Goal: Transaction & Acquisition: Download file/media

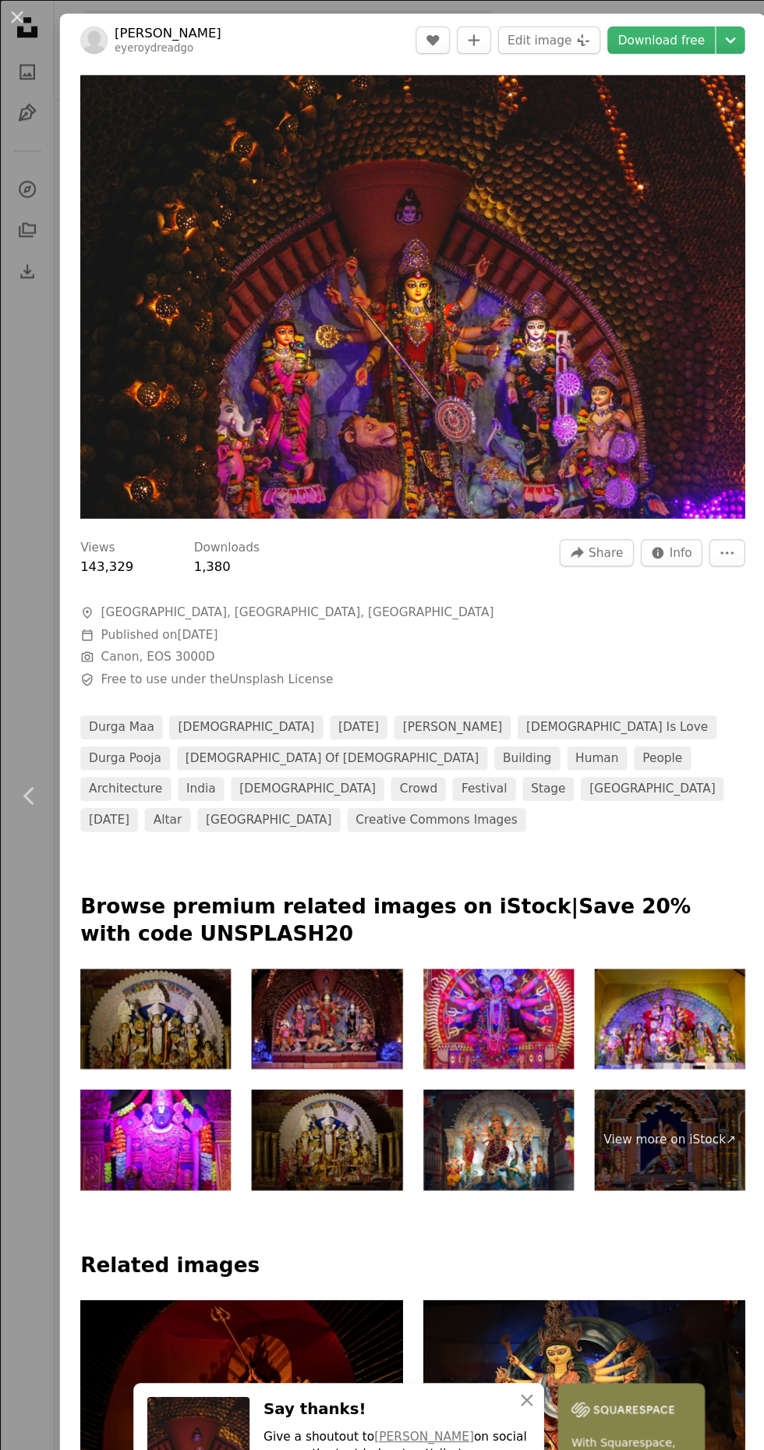
scroll to position [7971, 0]
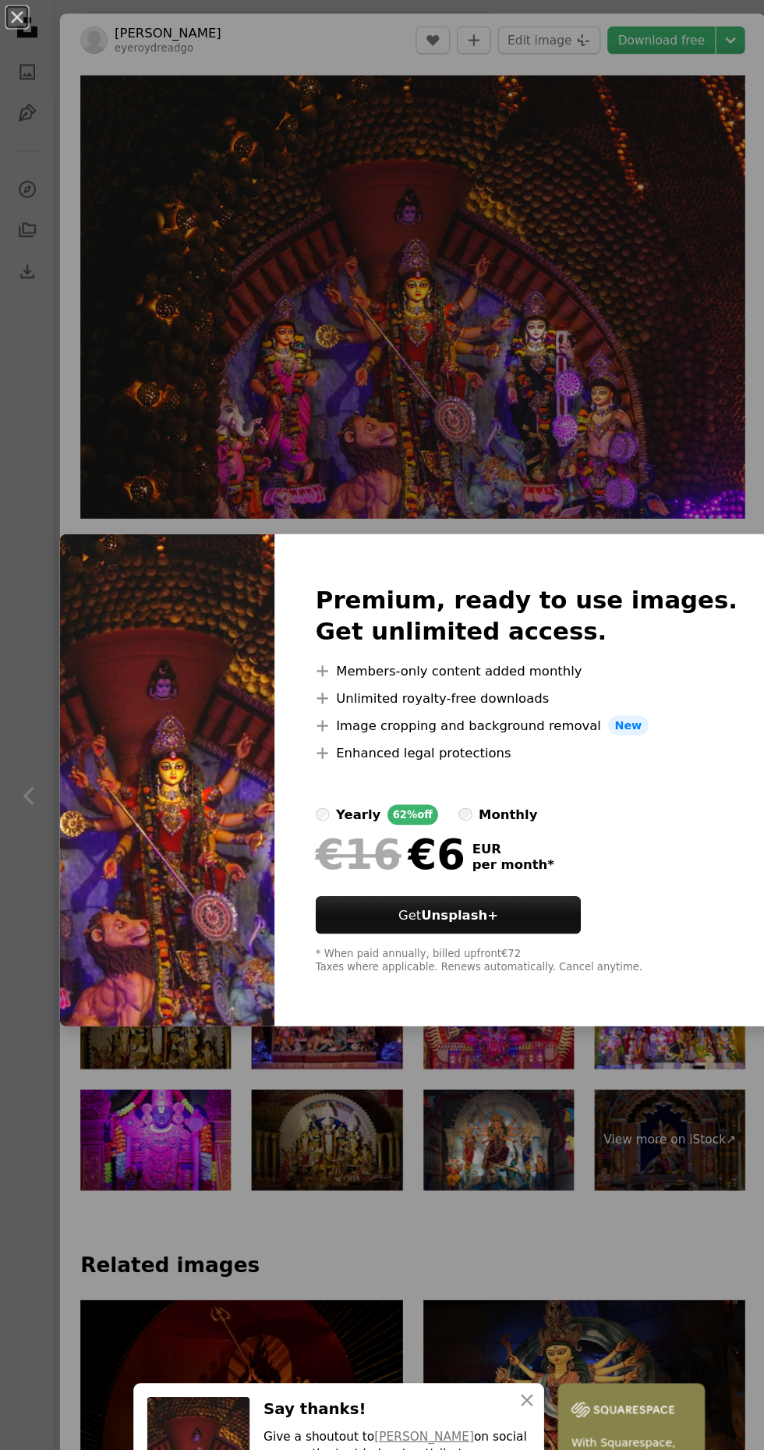
click at [618, 141] on div "An X shape Premium, ready to use images. Get unlimited access. A plus sign Memb…" at bounding box center [382, 725] width 764 height 1450
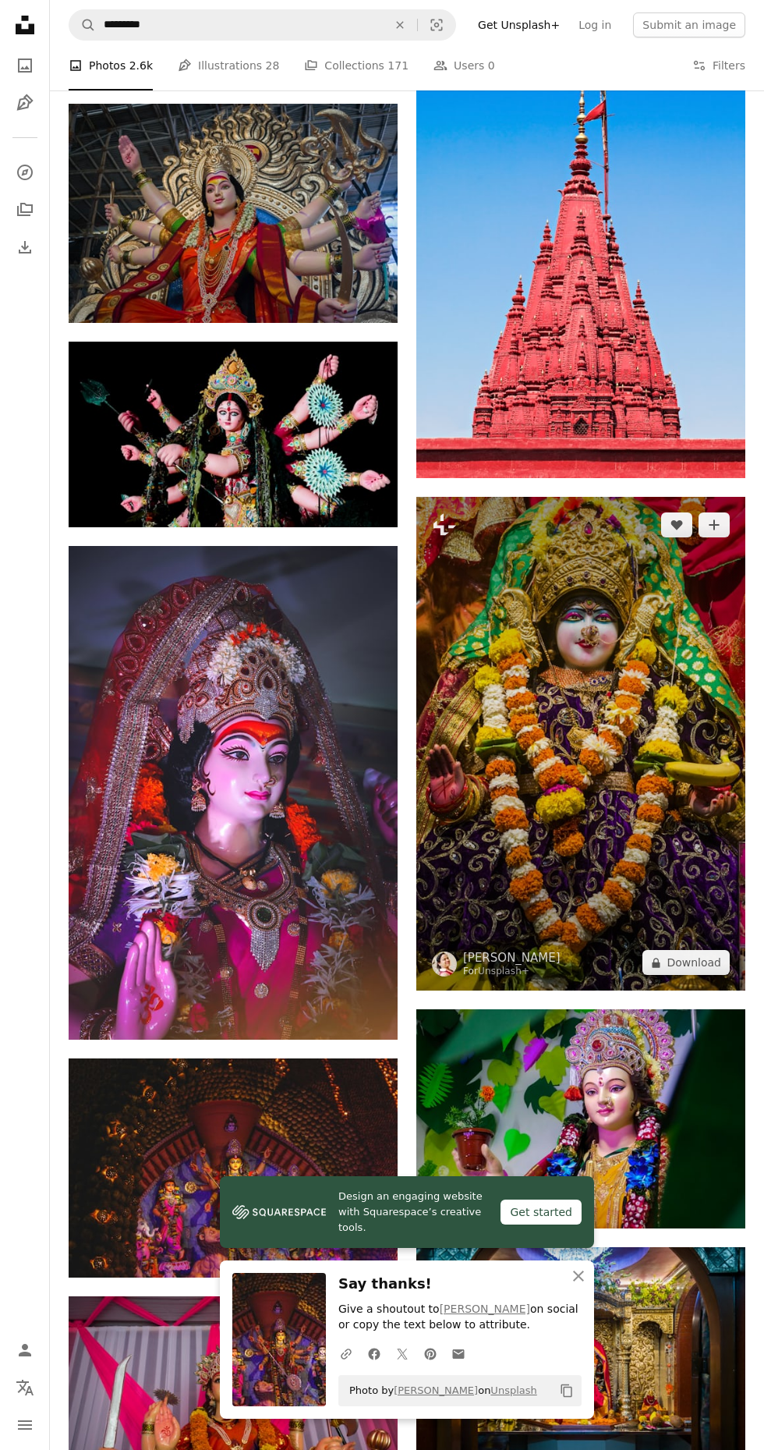
scroll to position [7691, 0]
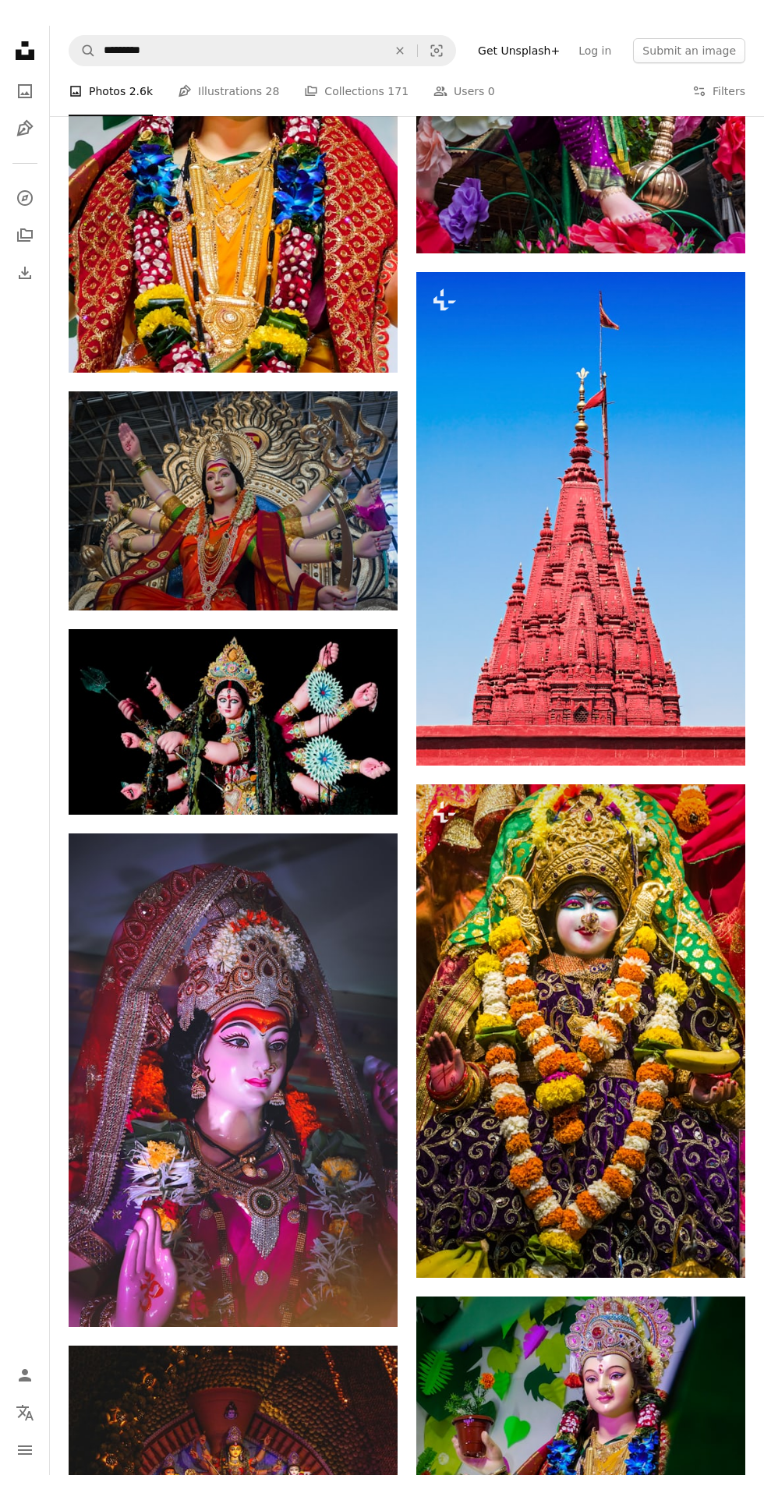
scroll to position [4945, 0]
